Goal: Task Accomplishment & Management: Manage account settings

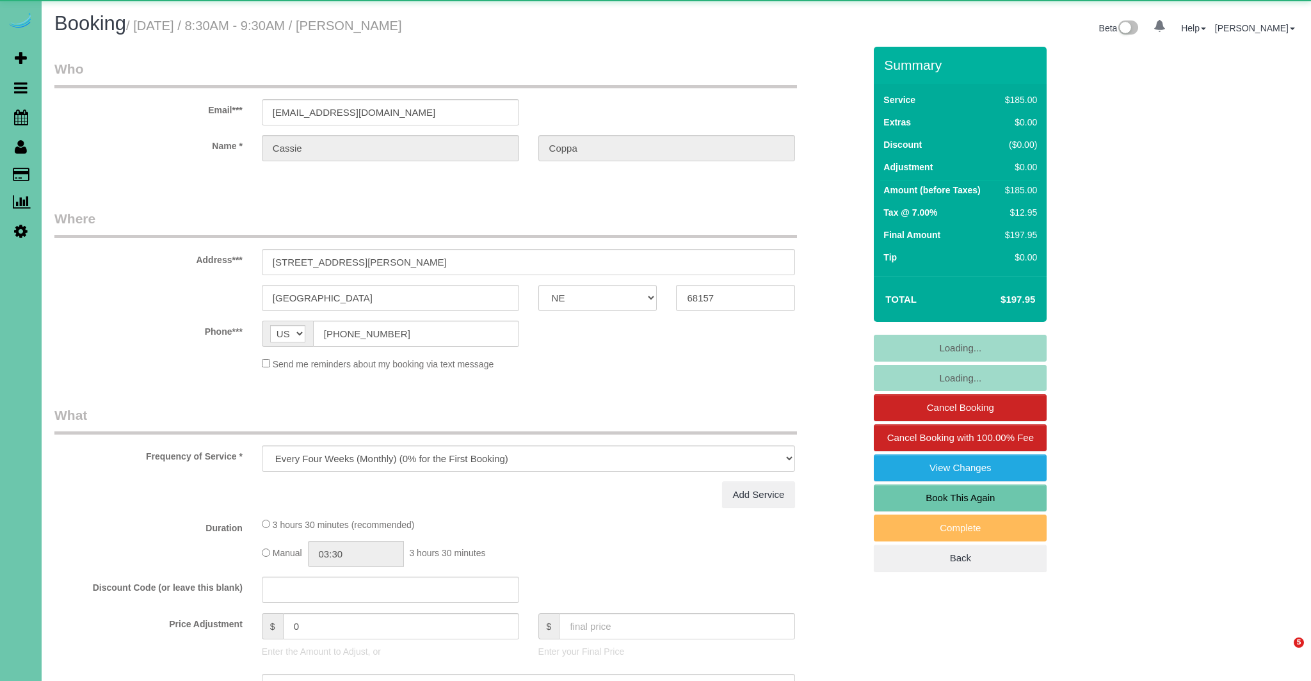
select select "NE"
select select "object:649"
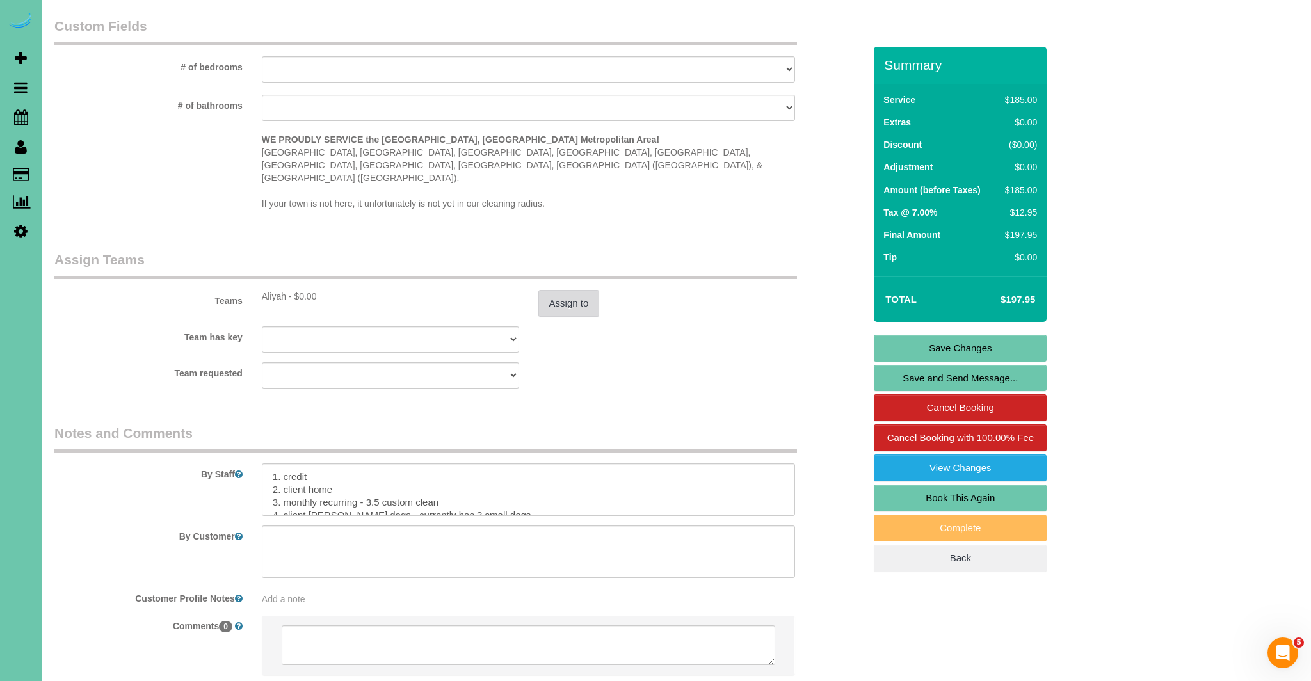
click at [571, 290] on button "Assign to" at bounding box center [568, 303] width 61 height 27
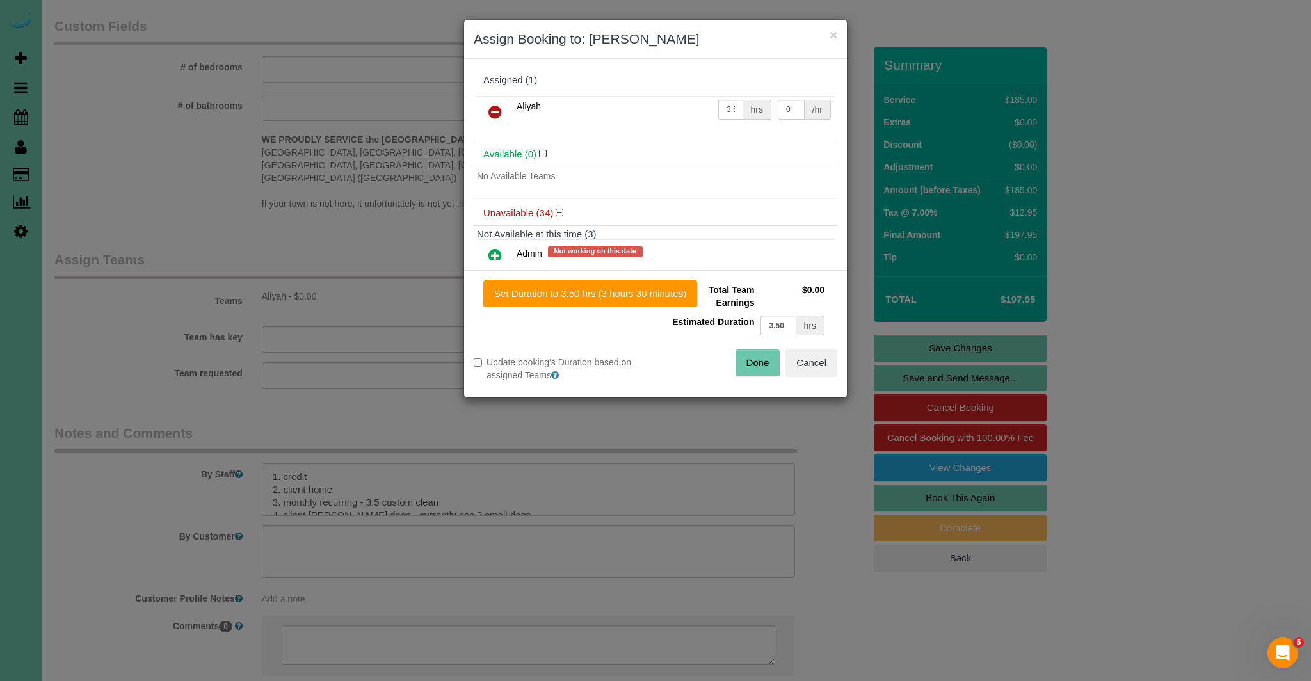
scroll to position [1128, 0]
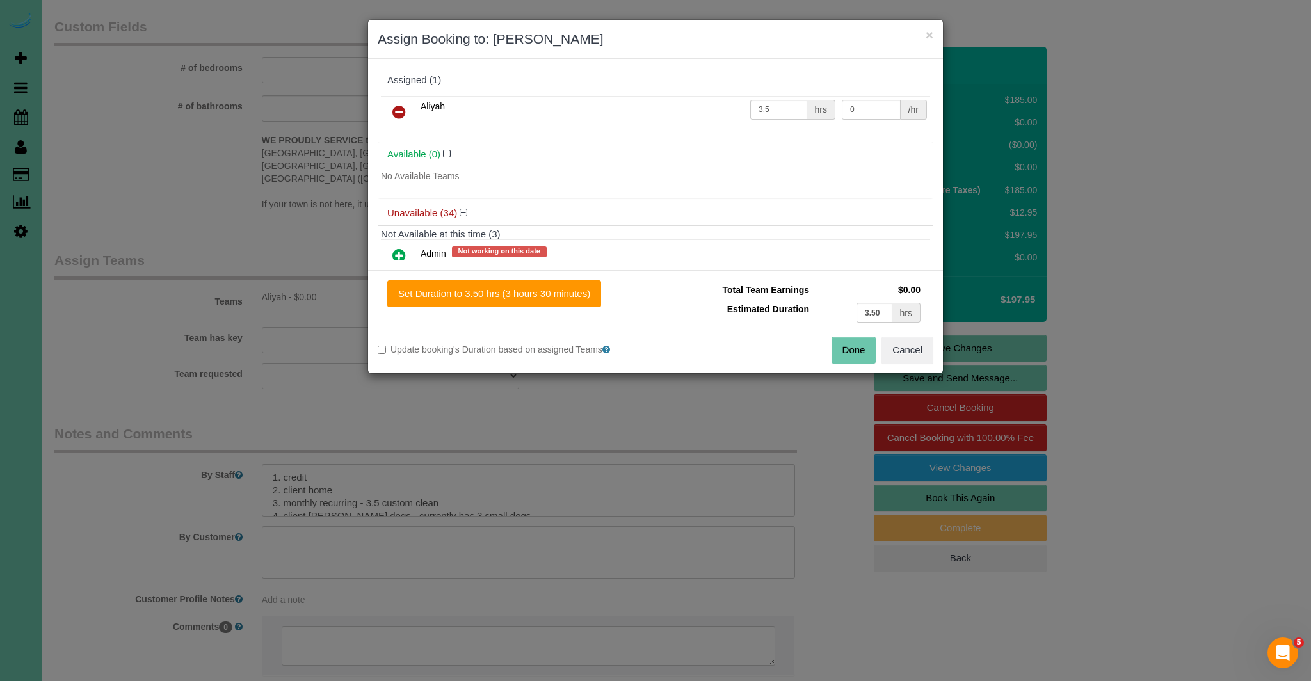
click at [396, 110] on icon at bounding box center [398, 111] width 13 height 15
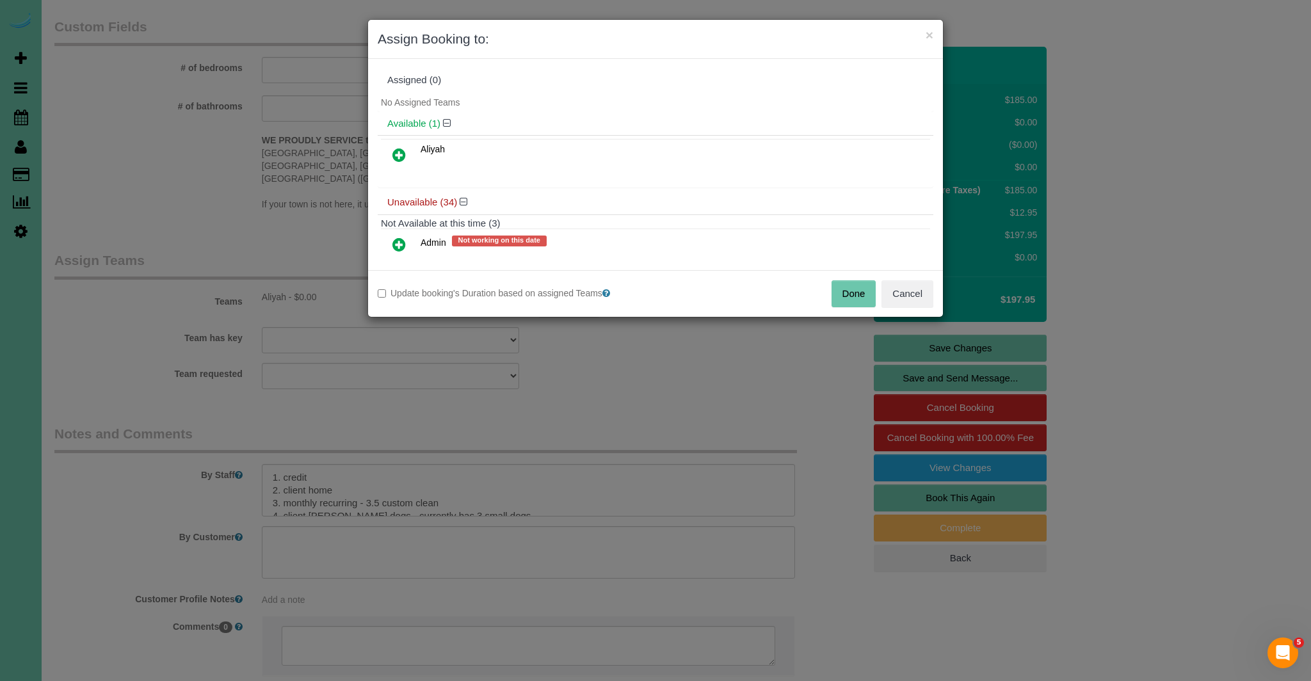
click at [850, 291] on button "Done" at bounding box center [853, 293] width 45 height 27
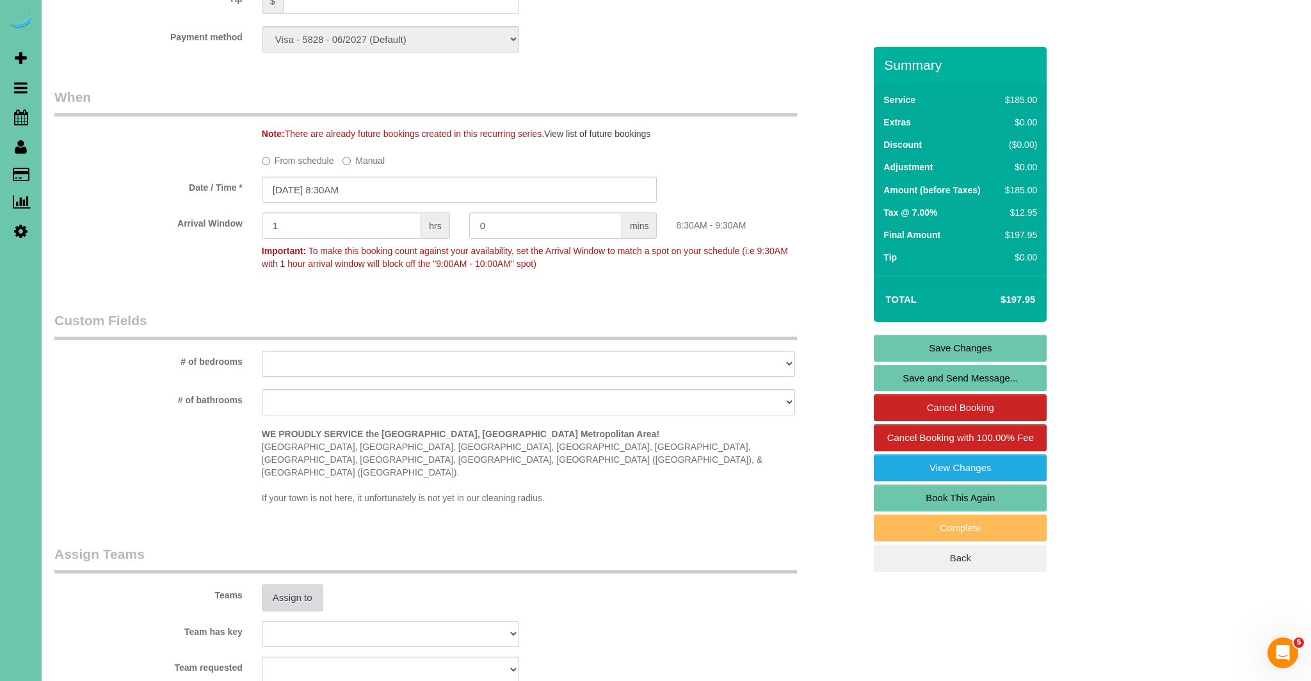
scroll to position [826, 0]
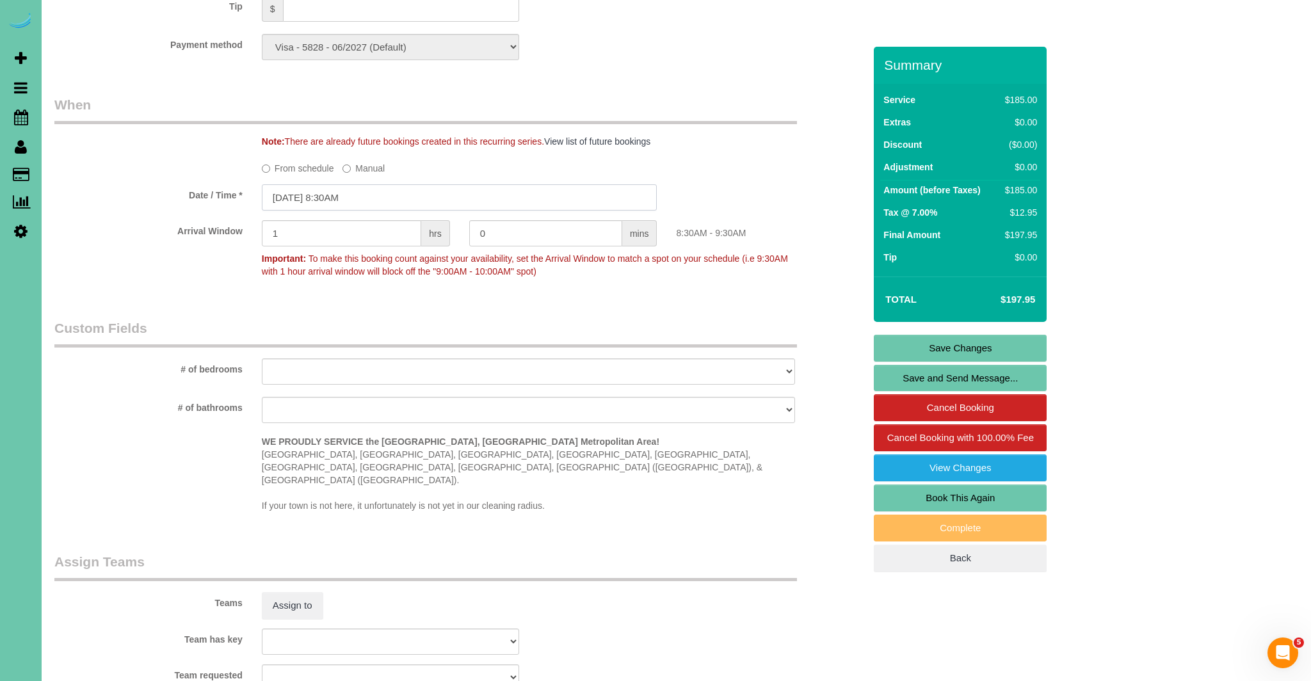
click at [294, 196] on input "[DATE] 8:30AM" at bounding box center [460, 197] width 396 height 26
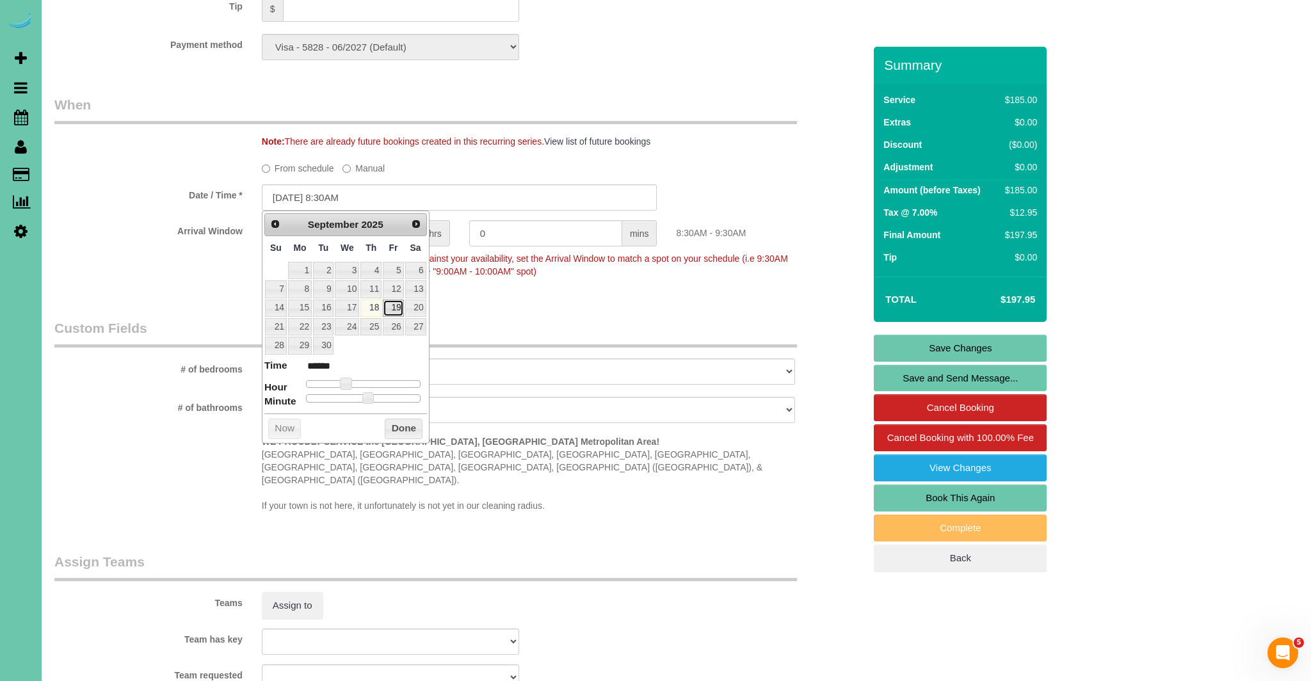
click at [394, 310] on link "19" at bounding box center [393, 308] width 20 height 17
type input "[DATE] 8:30AM"
drag, startPoint x: 405, startPoint y: 427, endPoint x: 397, endPoint y: 426, distance: 8.4
click at [405, 427] on button "Done" at bounding box center [404, 429] width 38 height 20
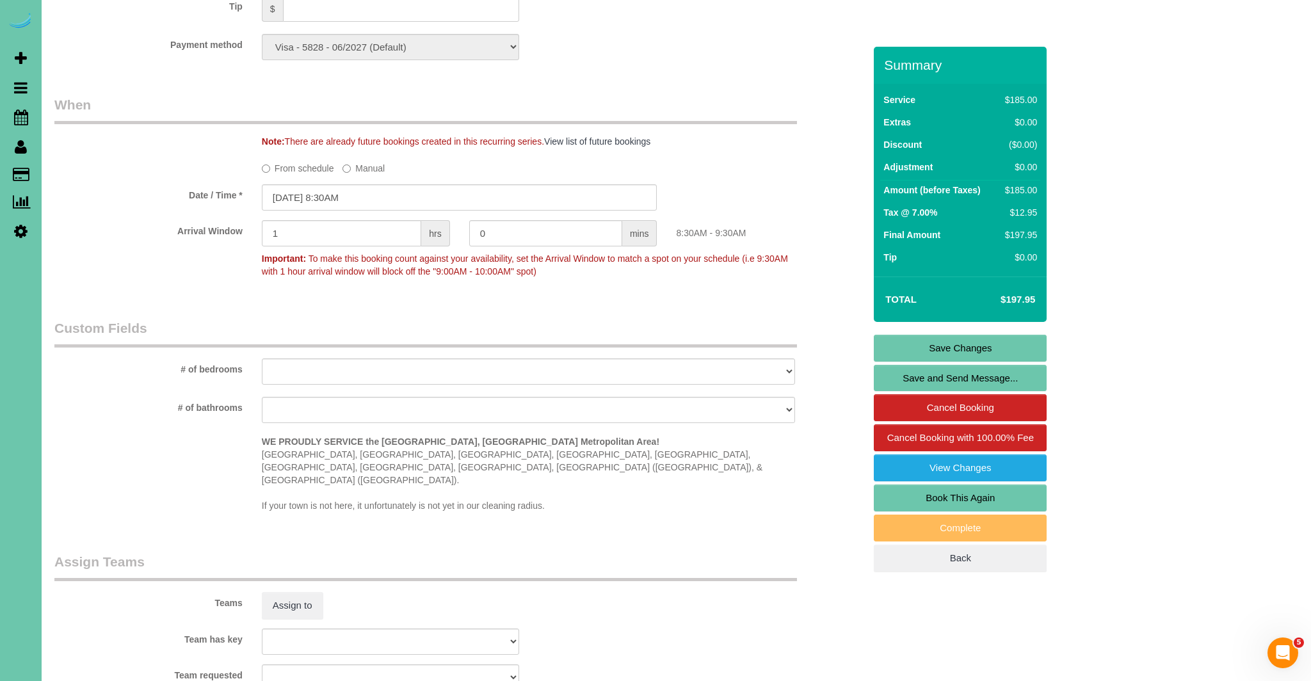
click at [954, 347] on link "Save Changes" at bounding box center [960, 348] width 173 height 27
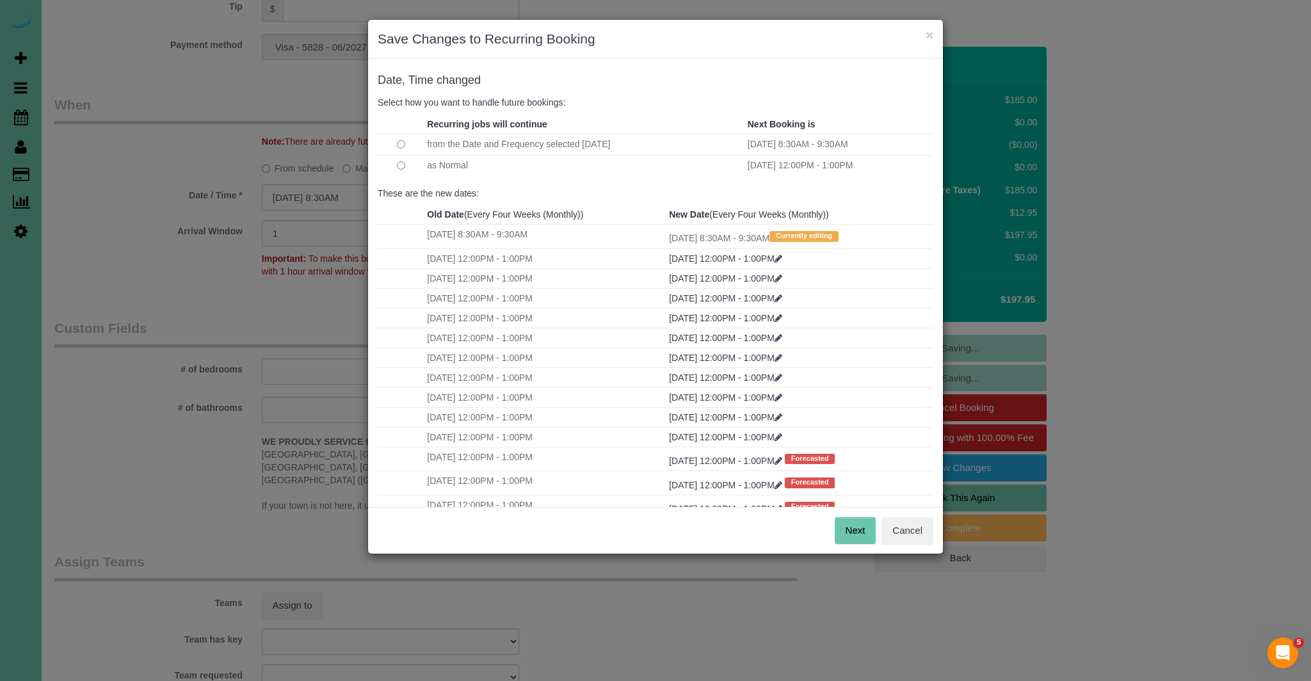
drag, startPoint x: 864, startPoint y: 527, endPoint x: 849, endPoint y: 524, distance: 15.1
click at [863, 527] on button "Next" at bounding box center [856, 530] width 42 height 27
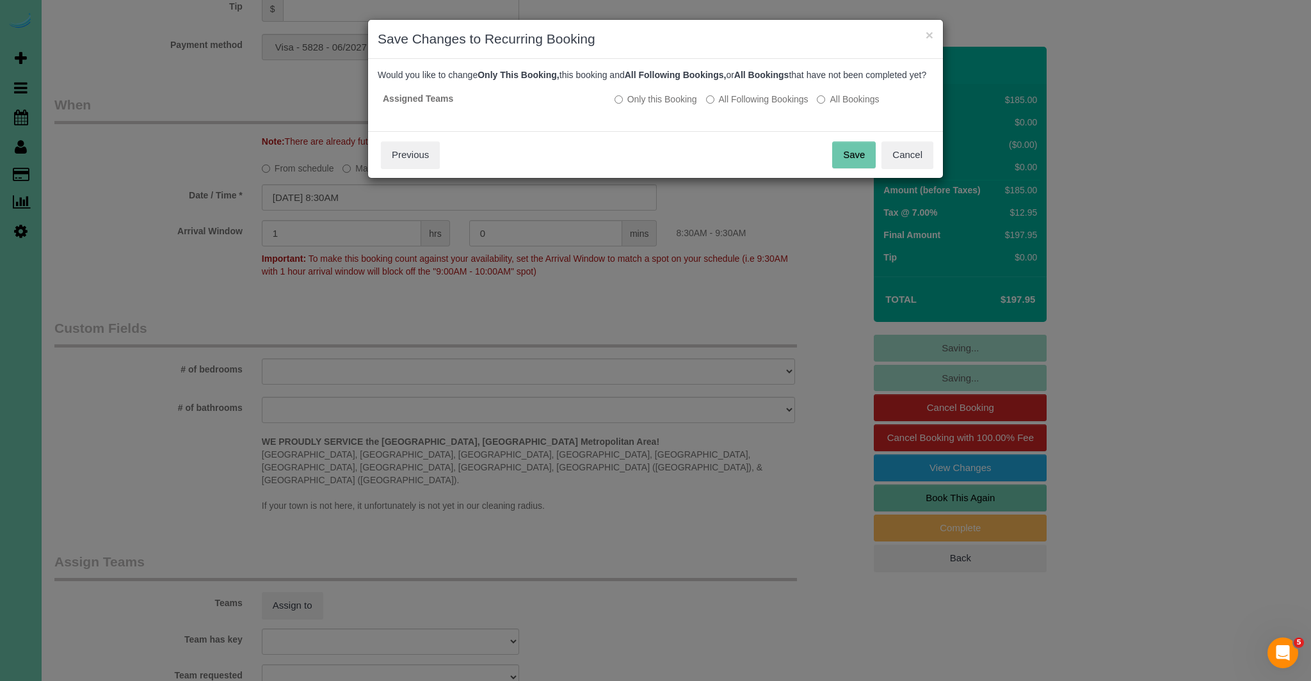
click at [861, 168] on button "Save" at bounding box center [854, 154] width 44 height 27
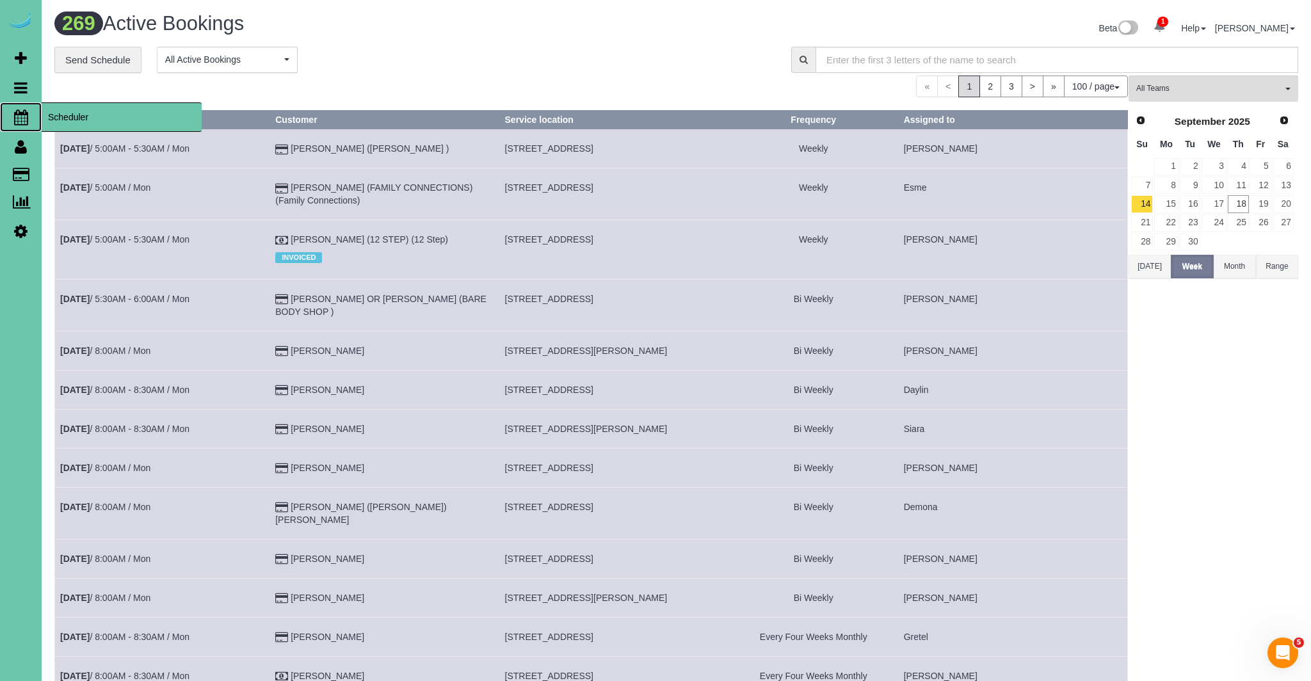
click at [18, 111] on icon at bounding box center [21, 116] width 14 height 15
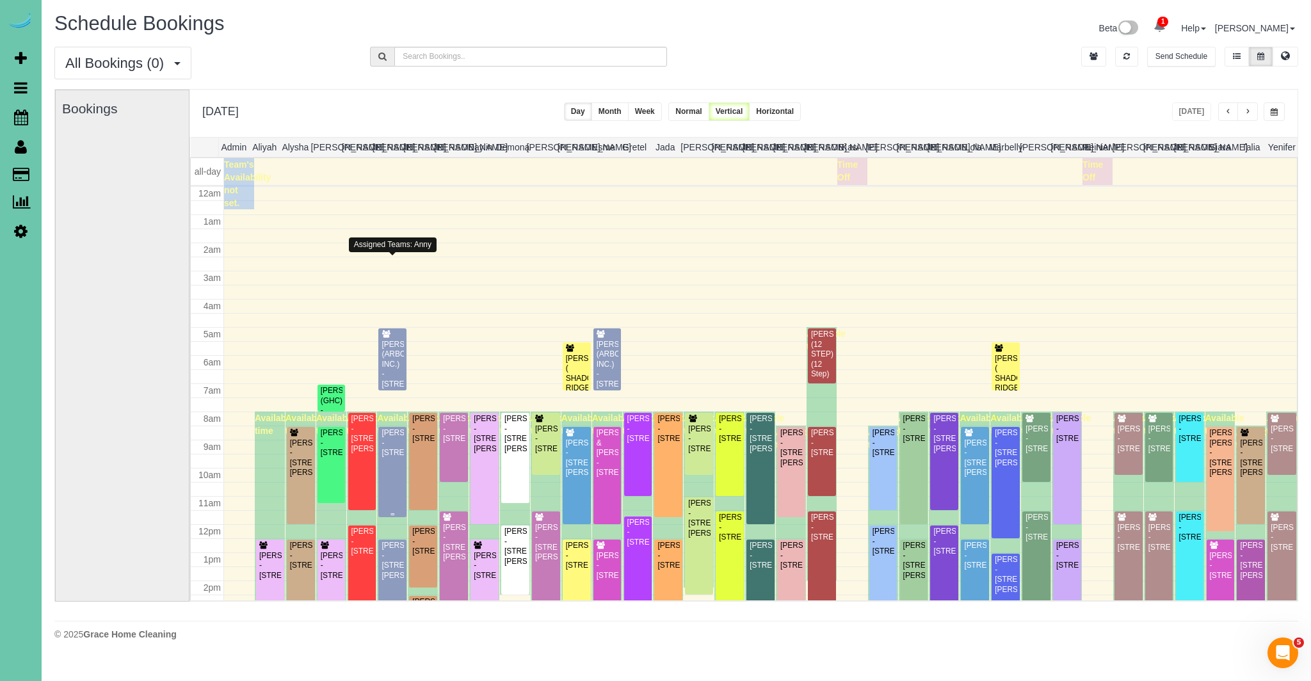
scroll to position [170, 0]
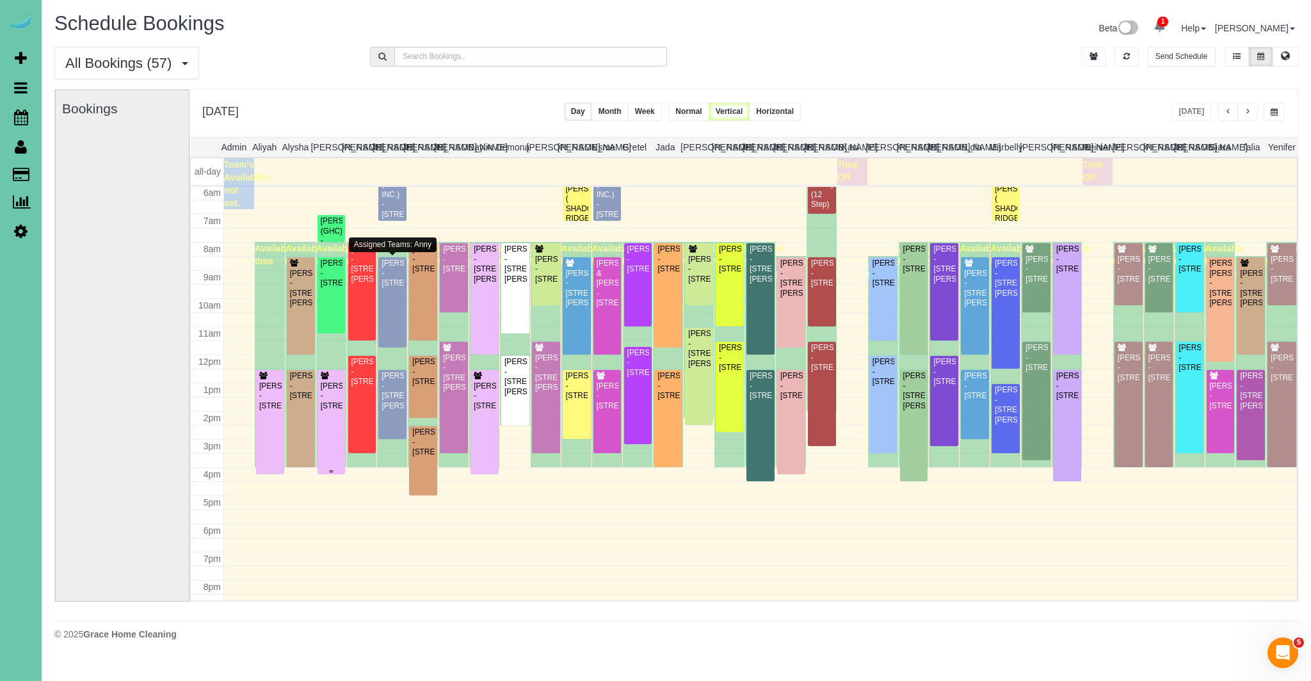
click at [324, 411] on div "[PERSON_NAME] - [STREET_ADDRESS]" at bounding box center [331, 395] width 23 height 29
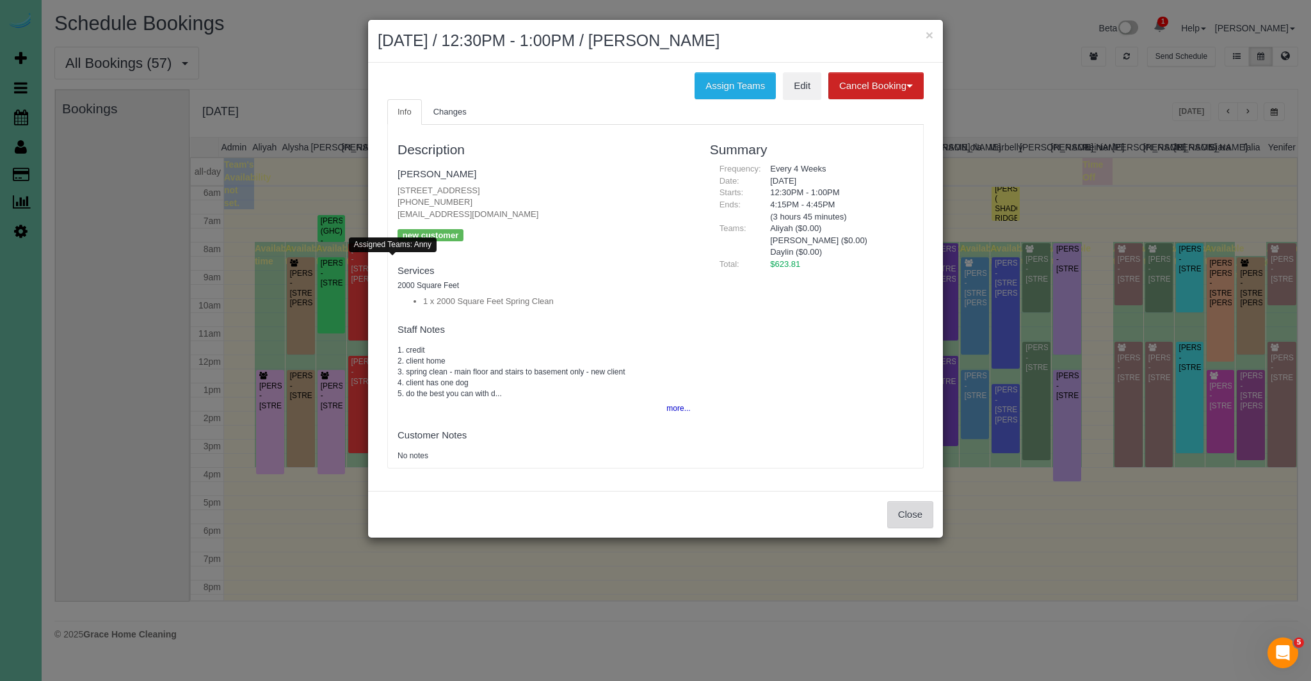
drag, startPoint x: 909, startPoint y: 511, endPoint x: 905, endPoint y: 517, distance: 6.8
click at [909, 511] on button "Close" at bounding box center [910, 514] width 46 height 27
